Goal: Check status: Check status

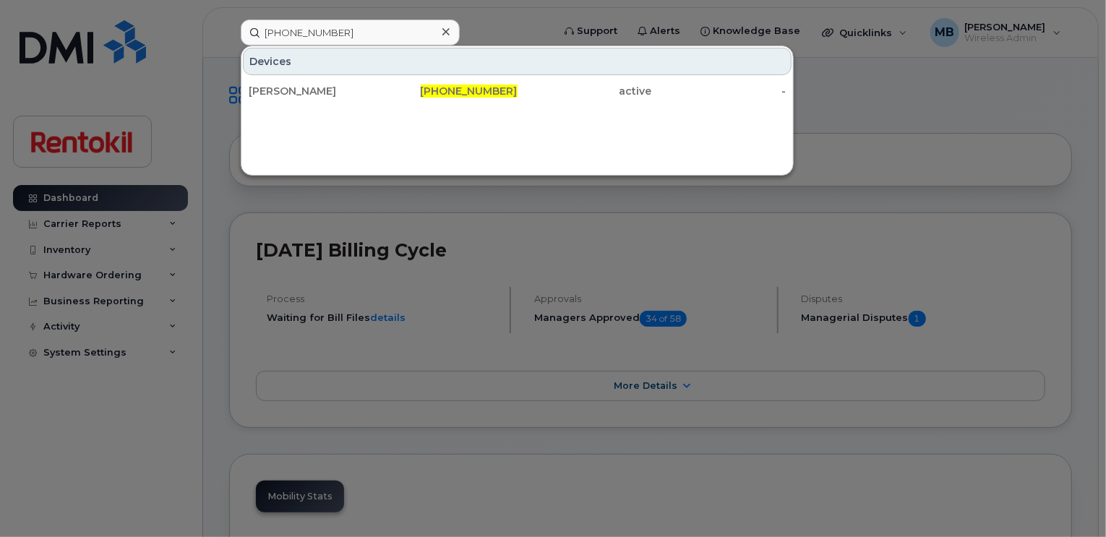
type input "[PHONE_NUMBER]"
click at [445, 30] on icon at bounding box center [446, 31] width 7 height 7
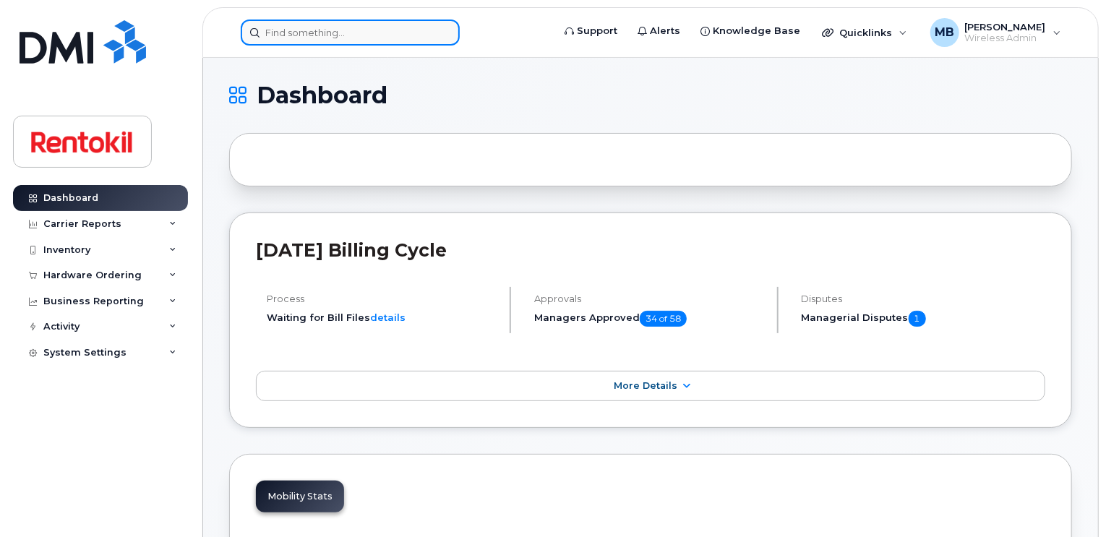
click at [430, 30] on input at bounding box center [350, 33] width 219 height 26
paste input "[PHONE_NUMBER]"
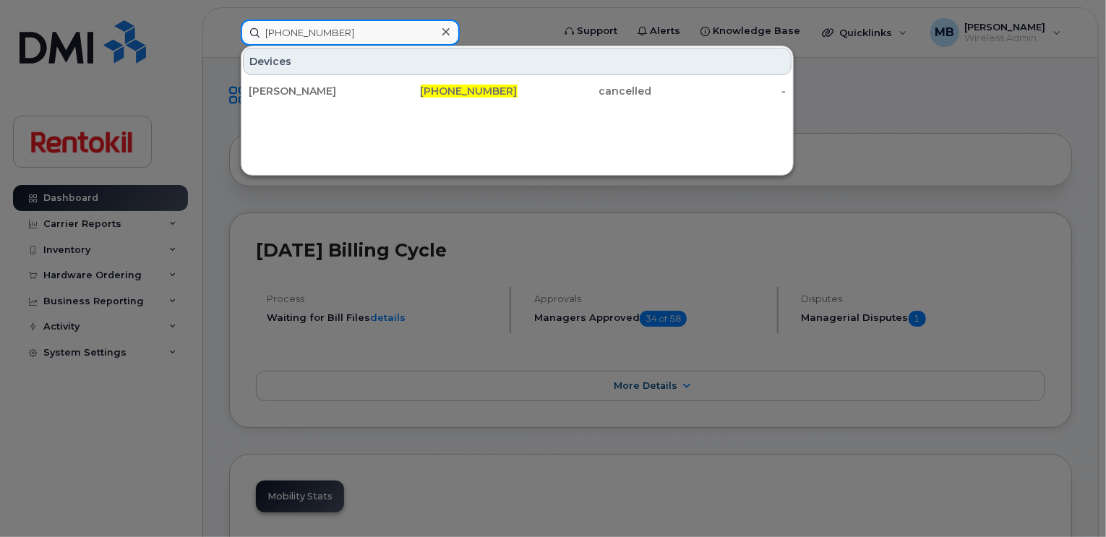
drag, startPoint x: 359, startPoint y: 35, endPoint x: 252, endPoint y: 31, distance: 106.4
click at [252, 31] on input "[PHONE_NUMBER]" at bounding box center [350, 33] width 219 height 26
paste input "[PHONE_NUMBER]"
type input "[PHONE_NUMBER]"
click at [446, 33] on icon at bounding box center [446, 32] width 7 height 12
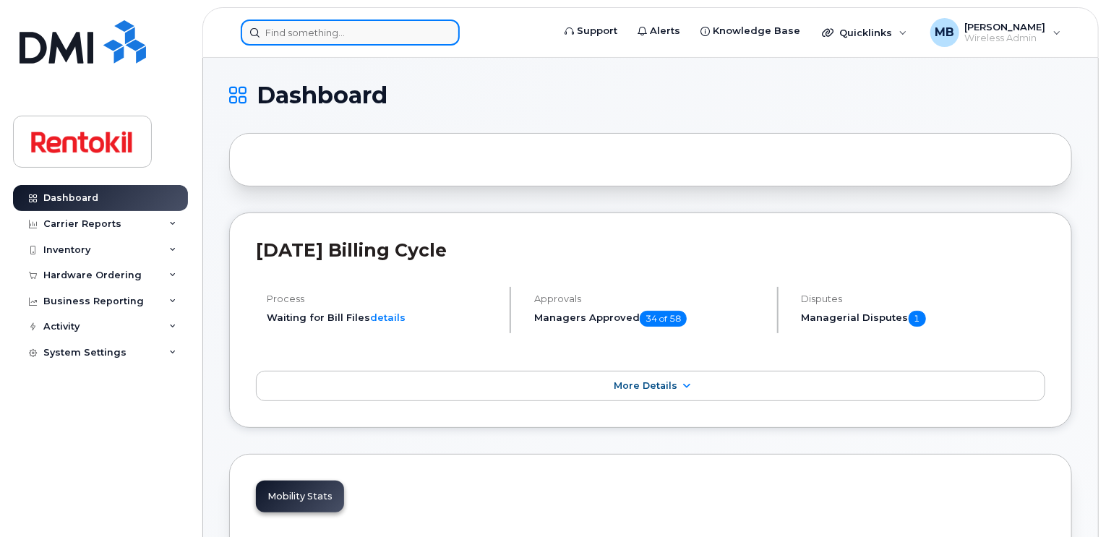
click at [315, 32] on input at bounding box center [350, 33] width 219 height 26
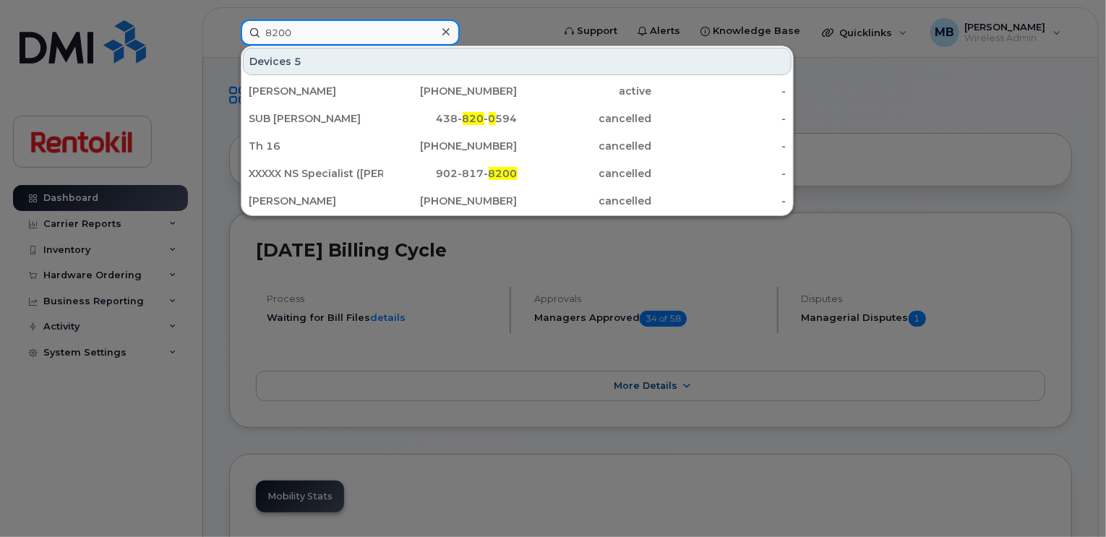
type input "8200"
